Goal: Browse casually

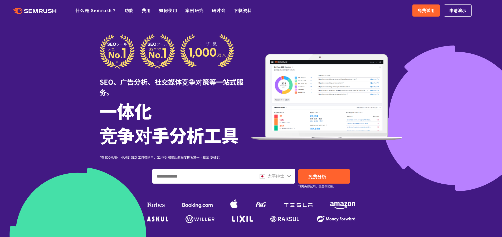
click at [419, 37] on div at bounding box center [251, 152] width 502 height 304
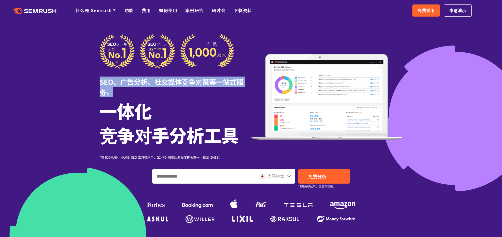
drag, startPoint x: 100, startPoint y: 83, endPoint x: 118, endPoint y: 93, distance: 20.3
click at [118, 92] on div "SEO、广告分析、社交媒体竞争对策等一站式服务。" at bounding box center [176, 83] width 152 height 28
copy font "SEO、广告分析、社交媒体竞争对策等一站式服务。"
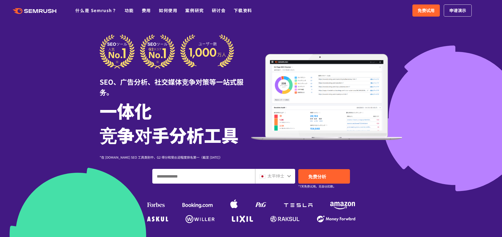
click at [290, 178] on icon at bounding box center [289, 176] width 4 height 4
click at [290, 176] on icon at bounding box center [289, 176] width 4 height 2
click at [288, 174] on div at bounding box center [289, 175] width 4 height 7
click at [287, 176] on div "太平绅士" at bounding box center [274, 176] width 29 height 7
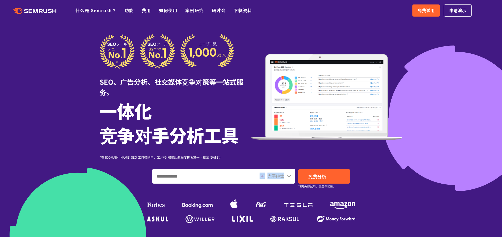
click at [287, 176] on div "太平绅士" at bounding box center [274, 176] width 29 height 7
click at [287, 152] on div "SEO、广告分析、社交媒体竞争对策等一站式服务。 一体化 竞争对手分析工具 *在 [DOMAIN_NAME] SEO 工具类别中，G2 得分和受欢迎程度排名第…" at bounding box center [251, 97] width 303 height 126
click at [287, 176] on icon at bounding box center [289, 176] width 4 height 4
